Goal: Information Seeking & Learning: Learn about a topic

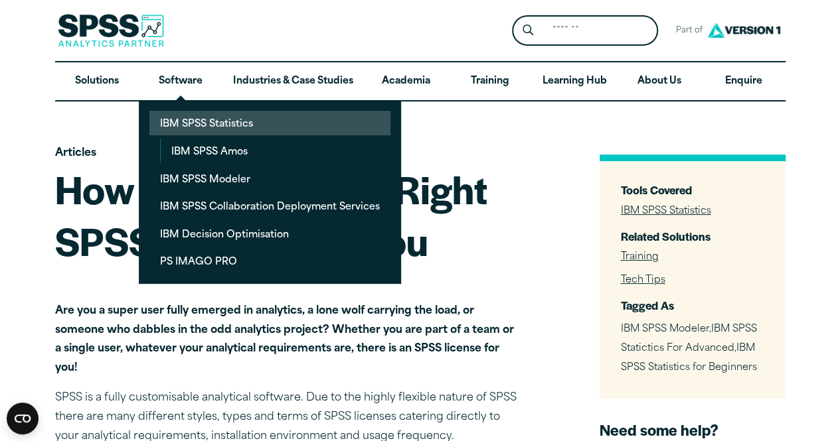
click at [180, 116] on link "IBM SPSS Statistics" at bounding box center [269, 123] width 241 height 25
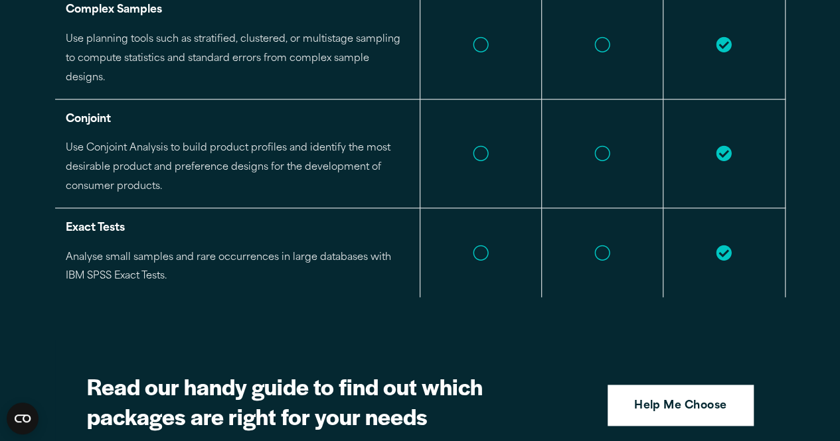
scroll to position [3431, 0]
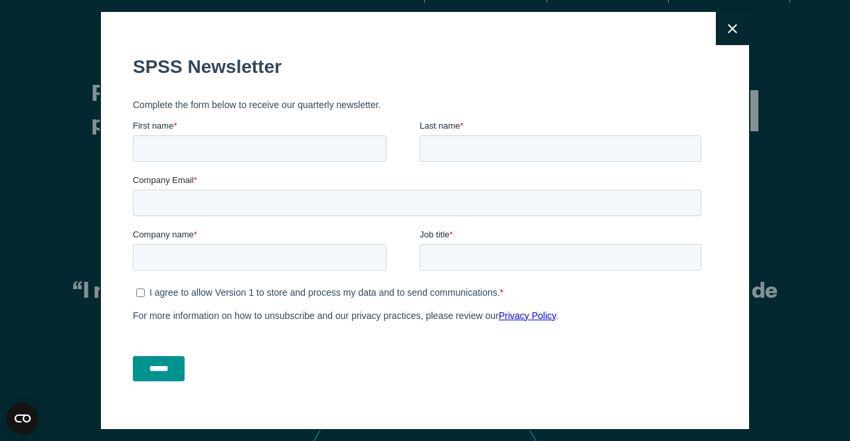
click at [727, 31] on icon at bounding box center [731, 28] width 9 height 9
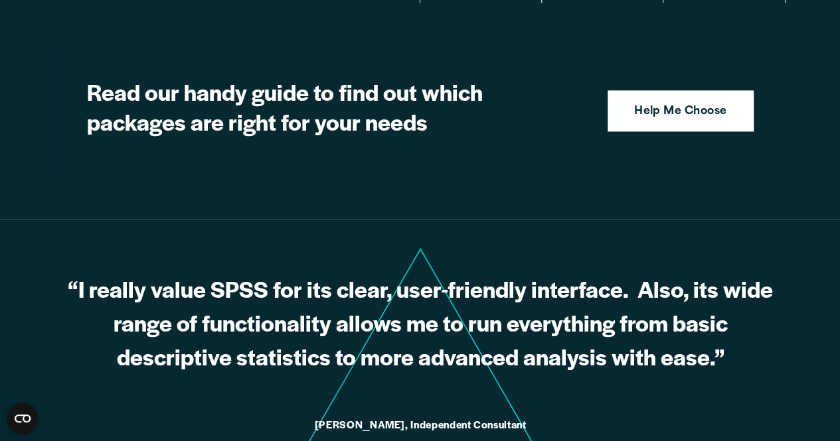
click at [777, 219] on figure "“I really value SPSS for its clear, user-friendly interface. Also, its wide ran…" at bounding box center [420, 327] width 730 height 216
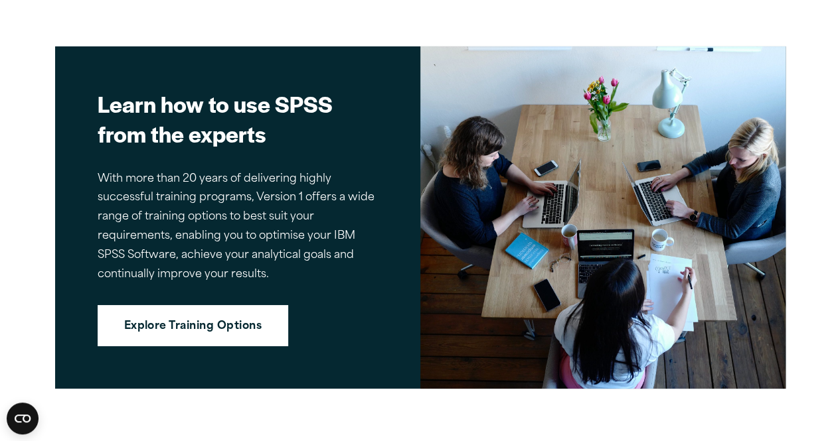
scroll to position [4862, 0]
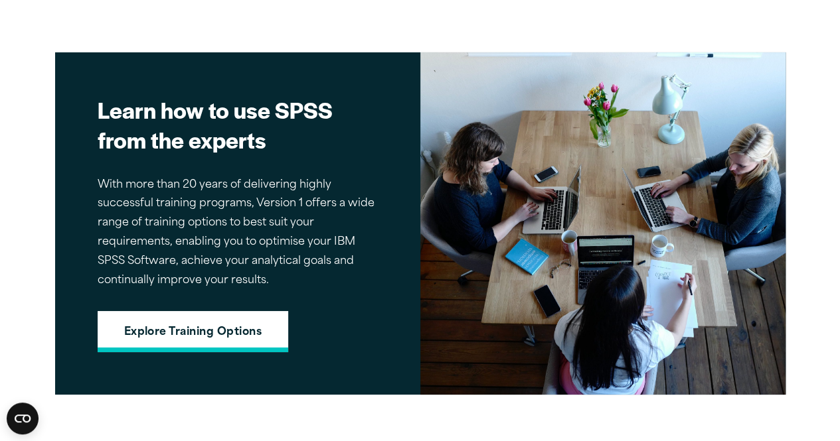
click at [217, 311] on link "Explore Training Options" at bounding box center [193, 331] width 191 height 41
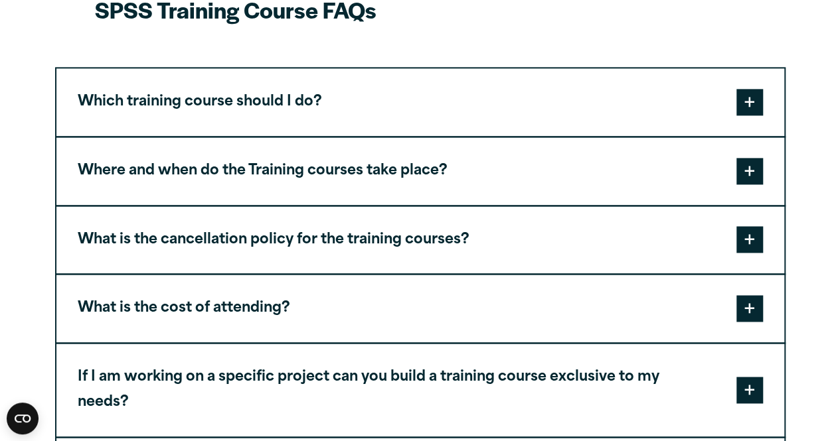
scroll to position [3358, 0]
click at [753, 183] on span at bounding box center [749, 170] width 27 height 27
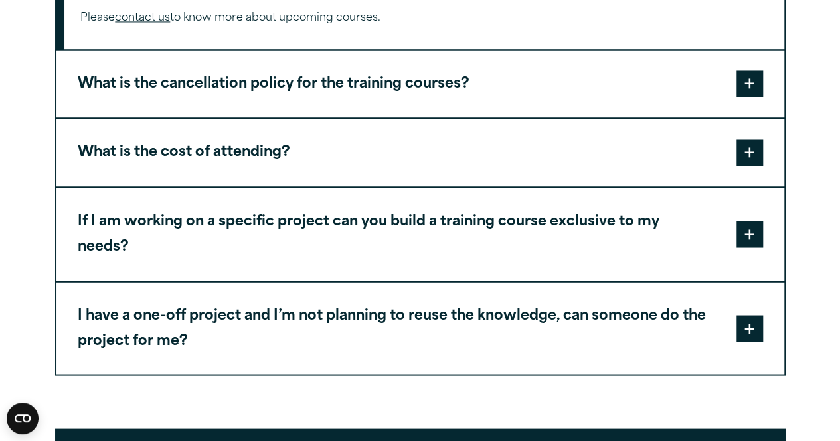
scroll to position [3607, 0]
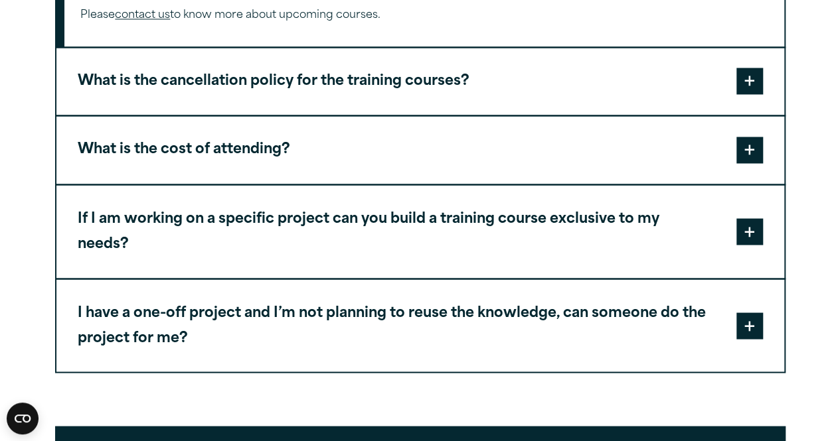
click at [751, 161] on span at bounding box center [749, 150] width 27 height 27
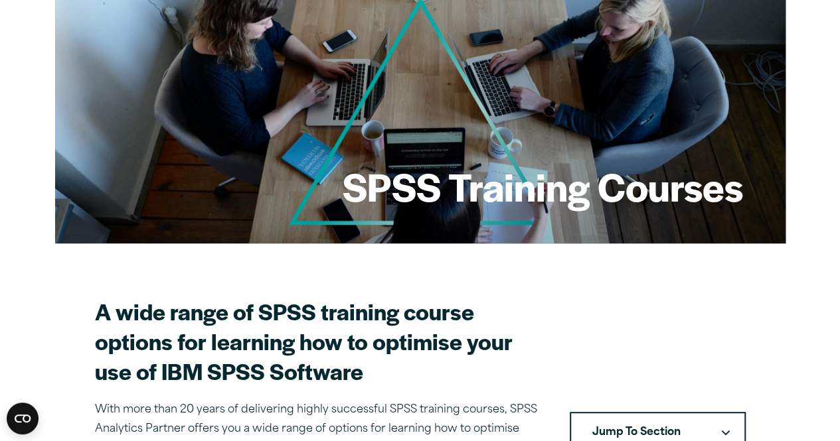
scroll to position [0, 0]
